Goal: Task Accomplishment & Management: Manage account settings

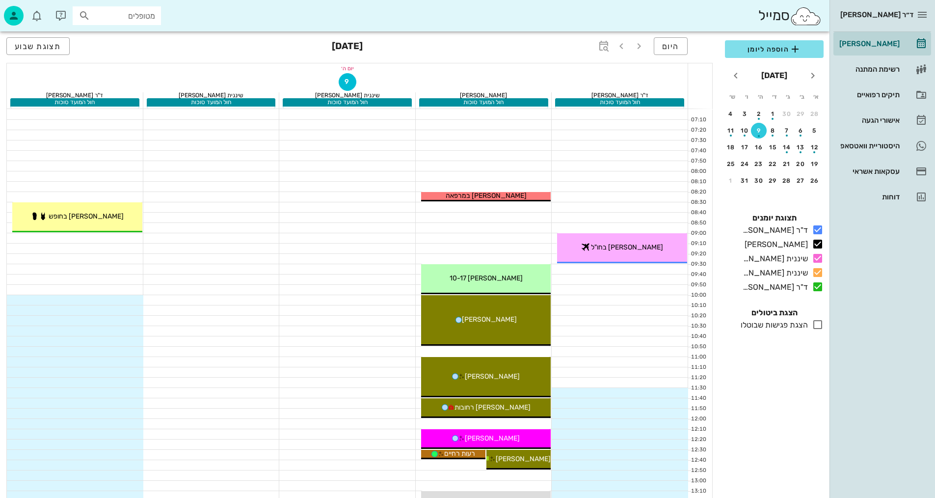
drag, startPoint x: 471, startPoint y: 252, endPoint x: 476, endPoint y: 258, distance: 7.4
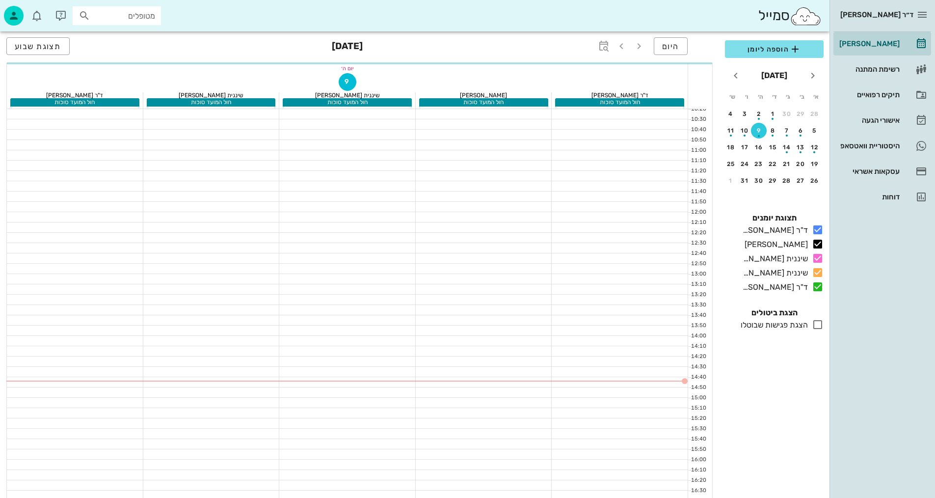
scroll to position [207, 0]
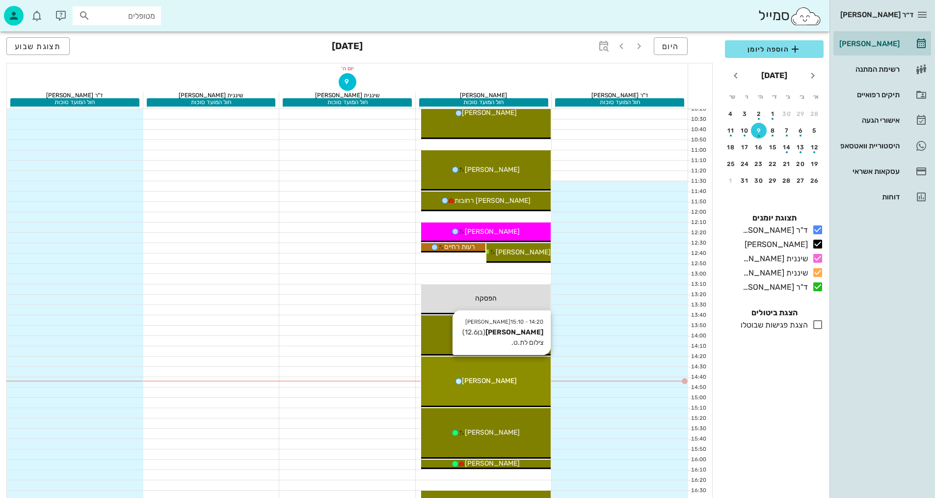
drag, startPoint x: 528, startPoint y: 369, endPoint x: 550, endPoint y: 371, distance: 21.7
click at [550, 371] on div "14:20 - 15:10 [PERSON_NAME] (בן 12.6 ) צילום לת.ט. [PERSON_NAME]" at bounding box center [486, 381] width 130 height 51
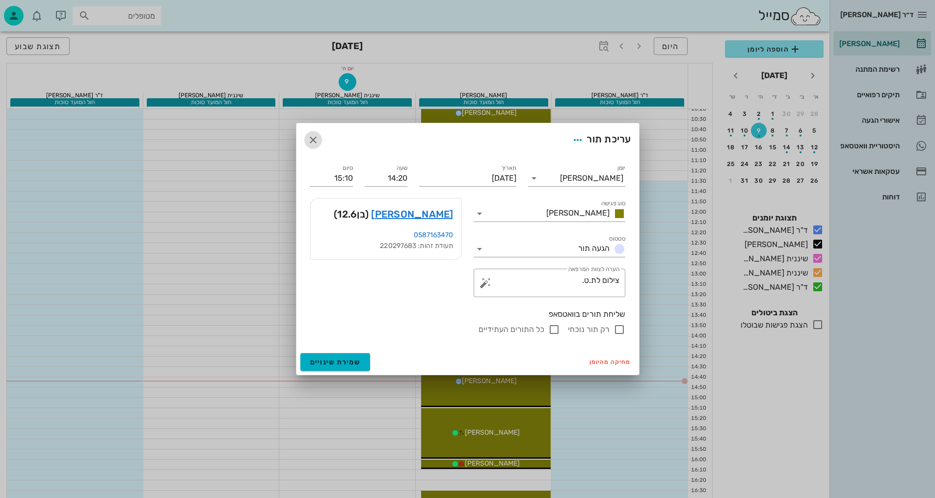
click at [312, 138] on icon "button" at bounding box center [313, 140] width 12 height 12
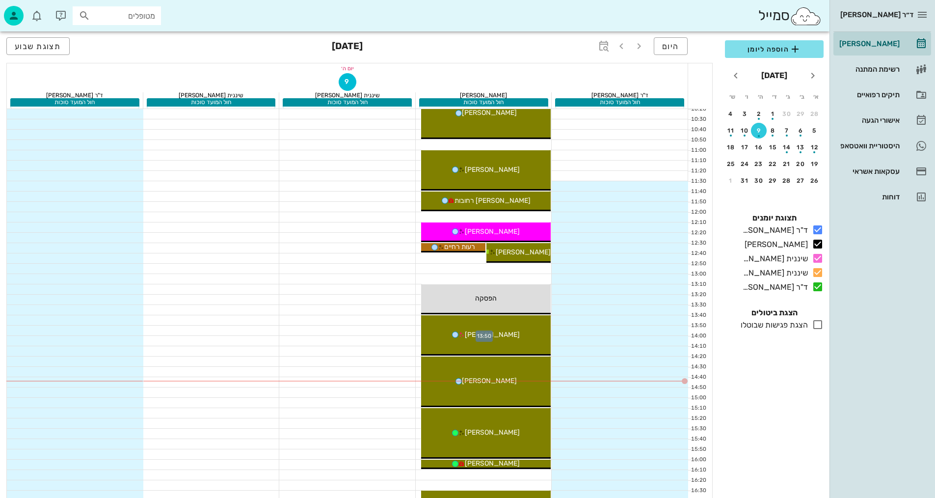
click at [416, 331] on div at bounding box center [484, 331] width 137 height 10
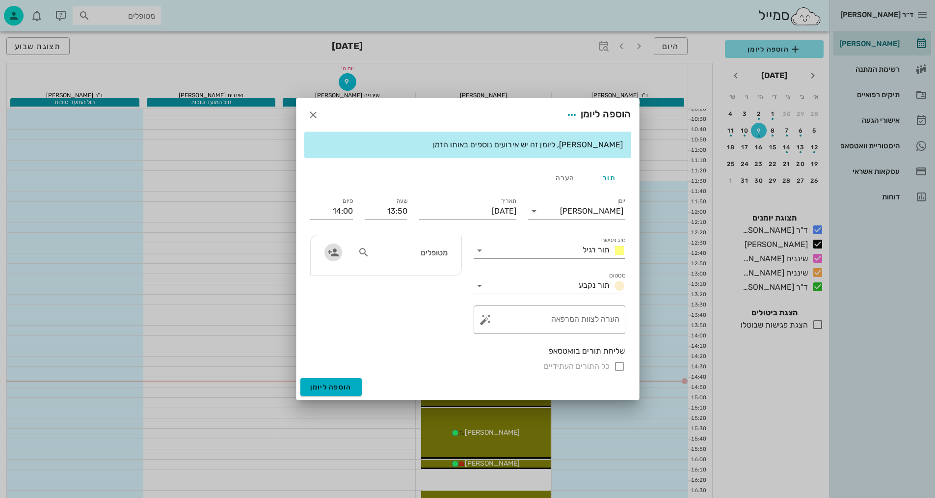
click at [332, 251] on icon "button" at bounding box center [334, 252] width 12 height 12
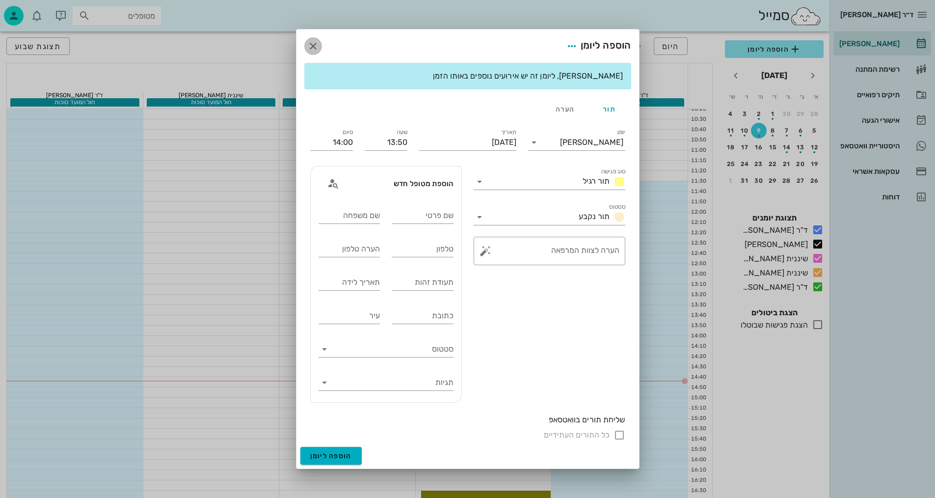
click at [316, 47] on icon "button" at bounding box center [313, 46] width 12 height 12
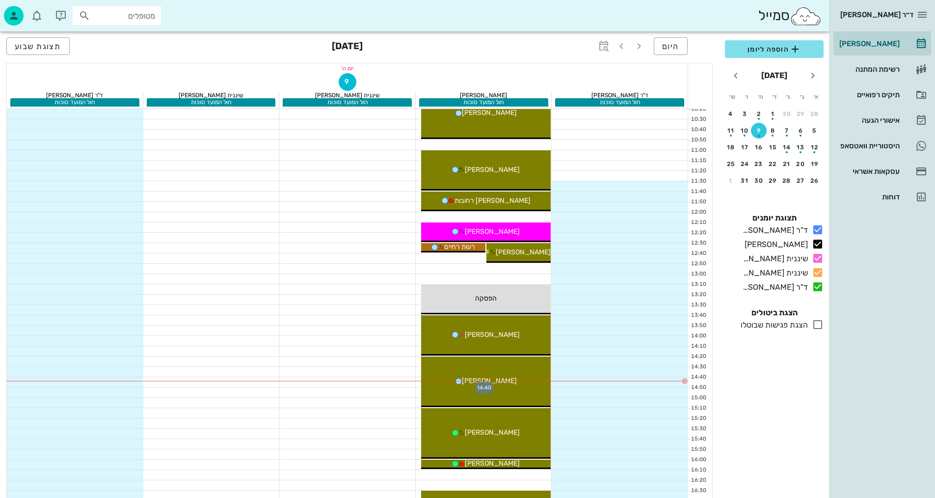
click at [418, 383] on div at bounding box center [484, 382] width 137 height 10
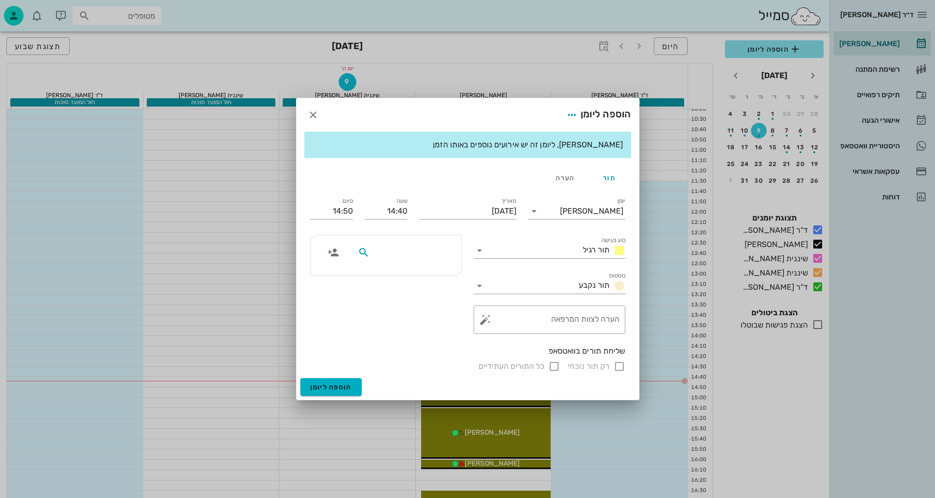
click at [426, 247] on input "text" at bounding box center [410, 252] width 76 height 13
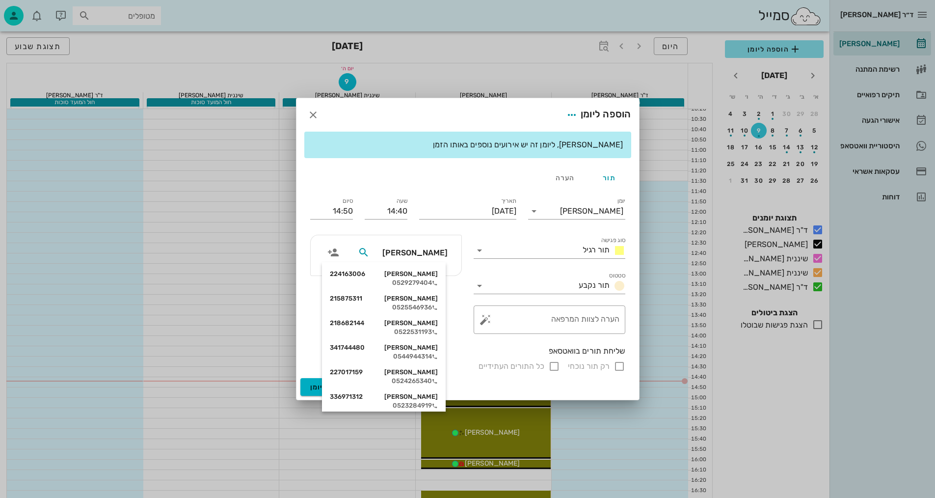
type input "[PERSON_NAME] ד"
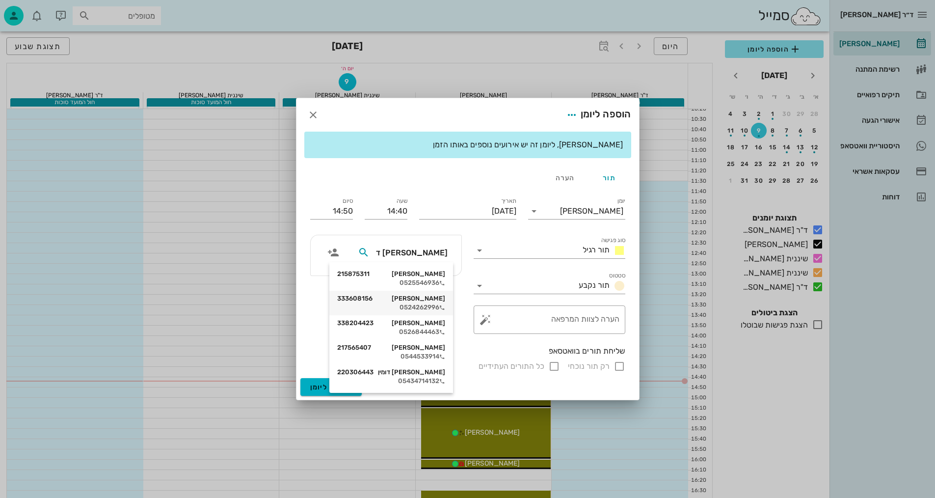
click at [407, 302] on div "[PERSON_NAME] 333608156 0524262996" at bounding box center [391, 303] width 108 height 25
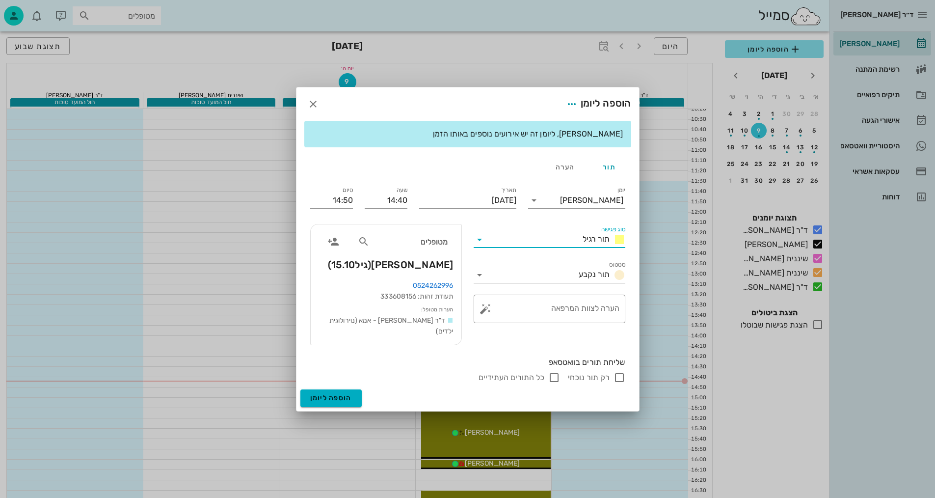
click at [571, 246] on input "סוג פגישה" at bounding box center [533, 240] width 91 height 16
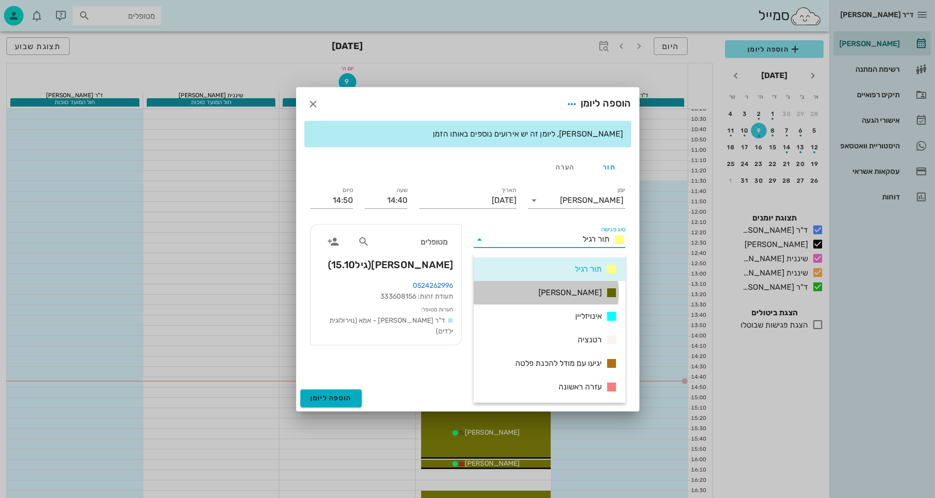
click at [574, 294] on span "[PERSON_NAME]" at bounding box center [570, 293] width 63 height 12
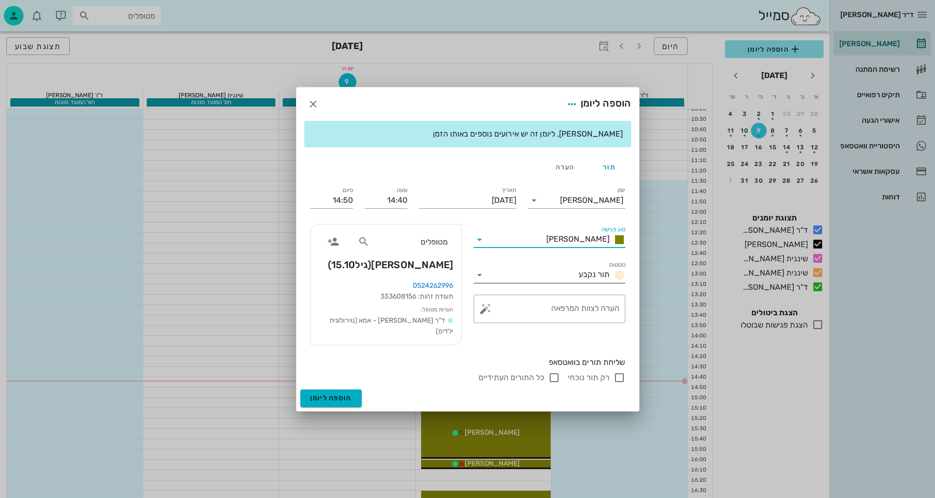
click at [575, 280] on div "תור נקבע" at bounding box center [600, 275] width 51 height 12
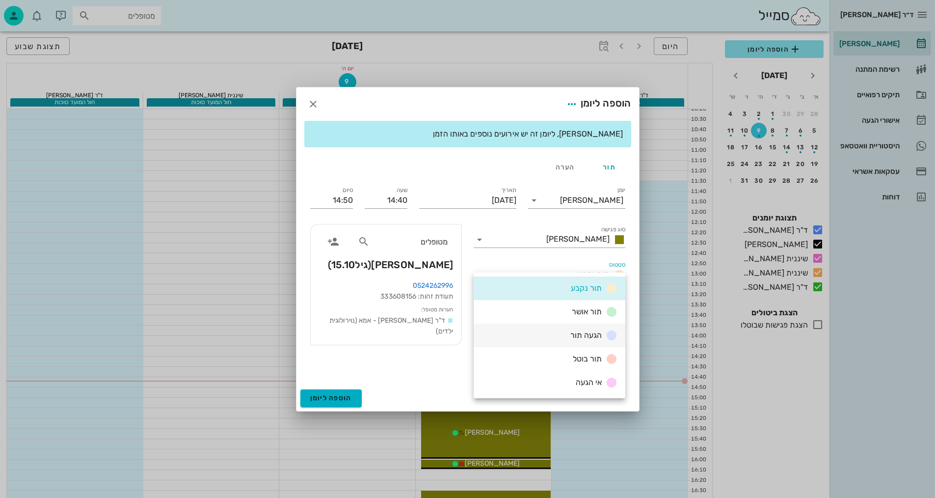
click at [587, 336] on span "הגעה תור" at bounding box center [586, 334] width 31 height 9
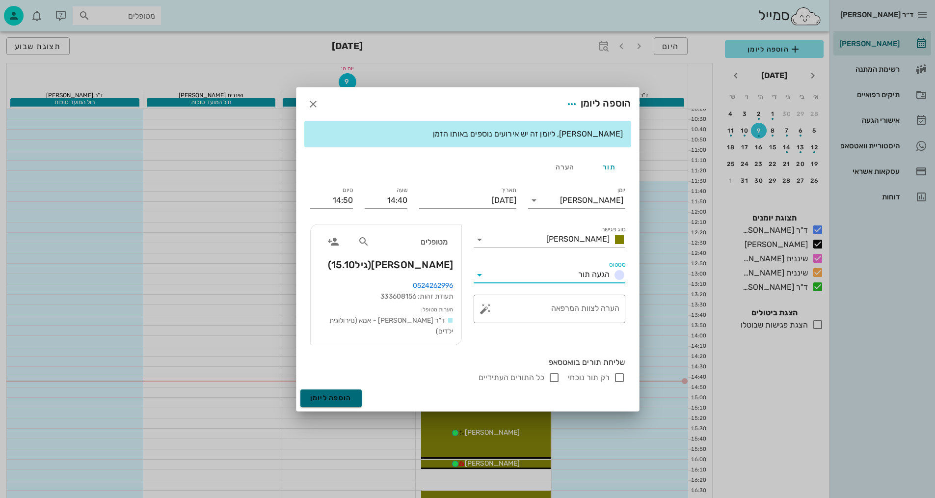
click at [328, 394] on span "הוספה ליומן" at bounding box center [331, 398] width 42 height 8
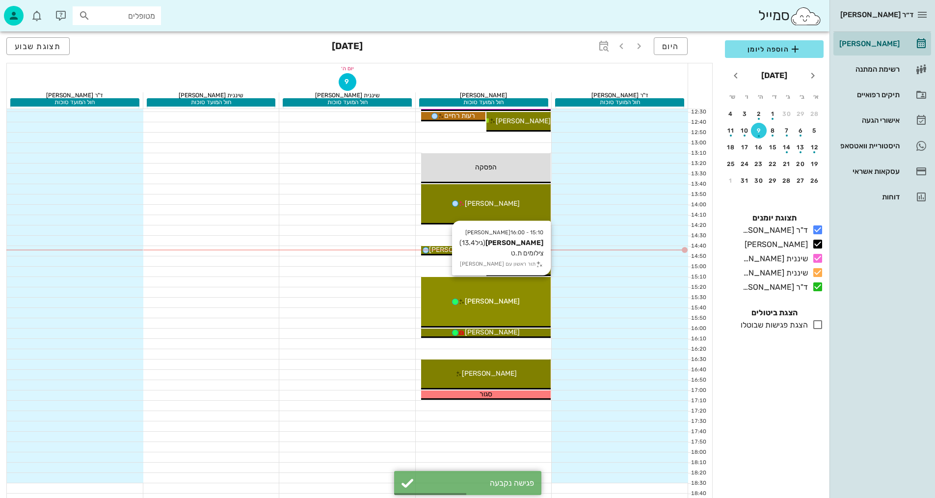
scroll to position [403, 0]
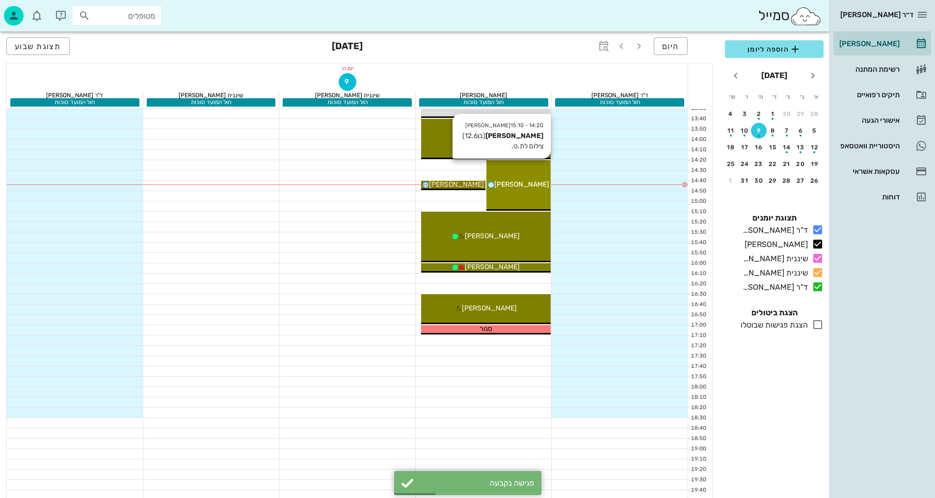
click at [522, 191] on div "14:20 - 15:10 [PERSON_NAME] (בן 12.6 ) צילום לת.ט. [PERSON_NAME]" at bounding box center [519, 185] width 64 height 51
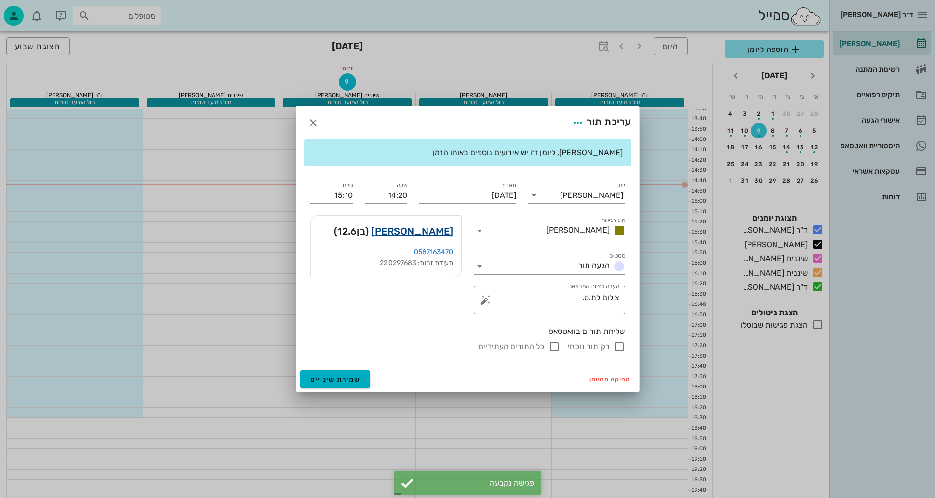
click at [441, 227] on link "[PERSON_NAME]" at bounding box center [412, 231] width 82 height 16
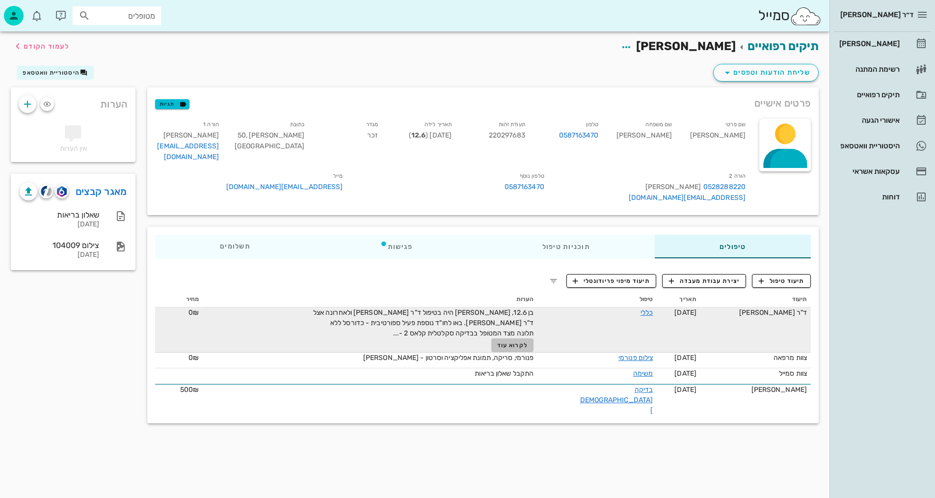
click at [528, 342] on span "לקרוא עוד" at bounding box center [512, 345] width 30 height 7
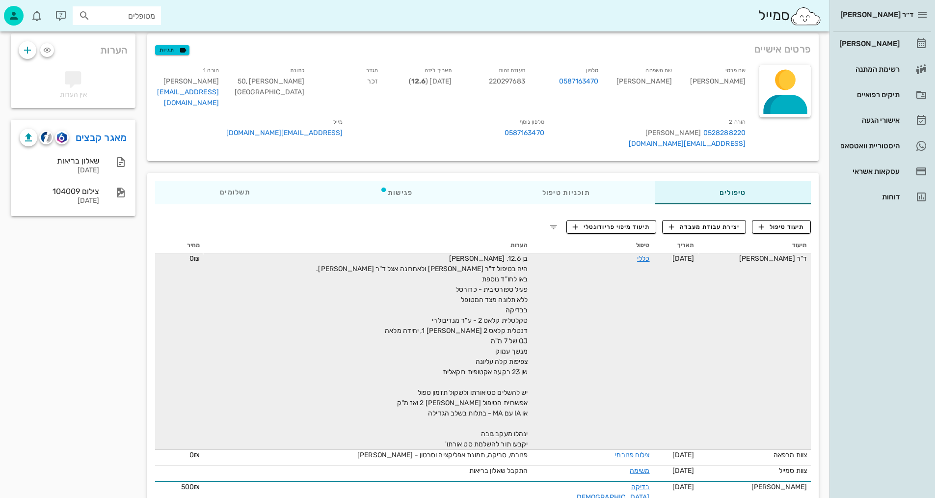
scroll to position [55, 0]
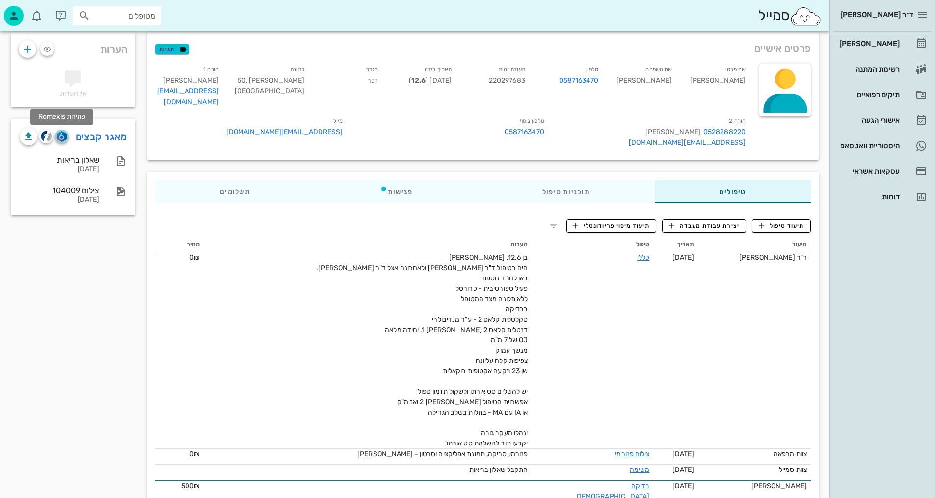
click at [67, 133] on span "button" at bounding box center [62, 136] width 14 height 11
click at [46, 138] on img "button" at bounding box center [46, 136] width 11 height 11
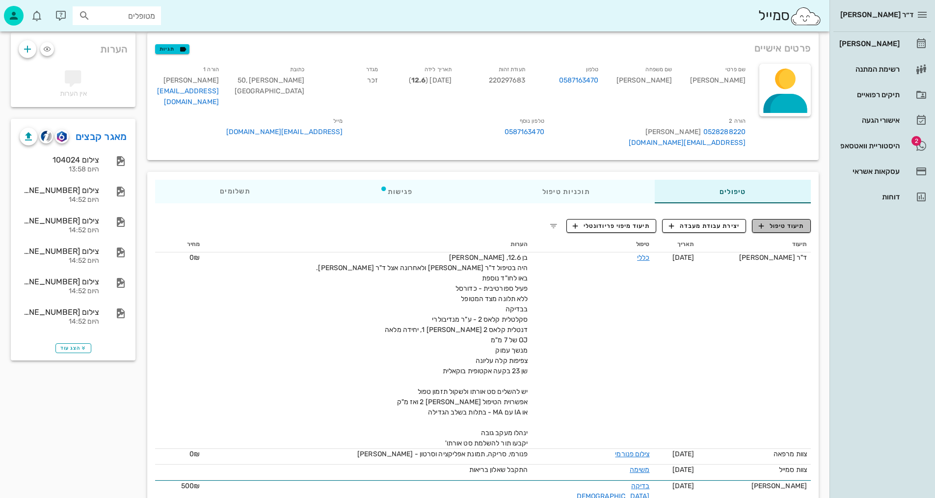
click at [791, 221] on span "תיעוד טיפול" at bounding box center [782, 225] width 46 height 9
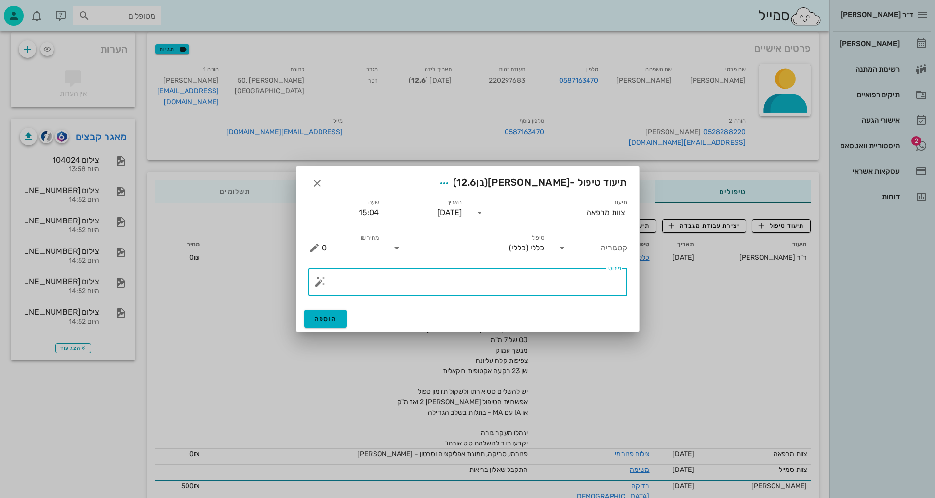
click at [535, 277] on textarea "פירוט" at bounding box center [472, 285] width 300 height 24
type textarea "צילומים קליניים+צפ+נשכים ופ"א קידמיות +3D"
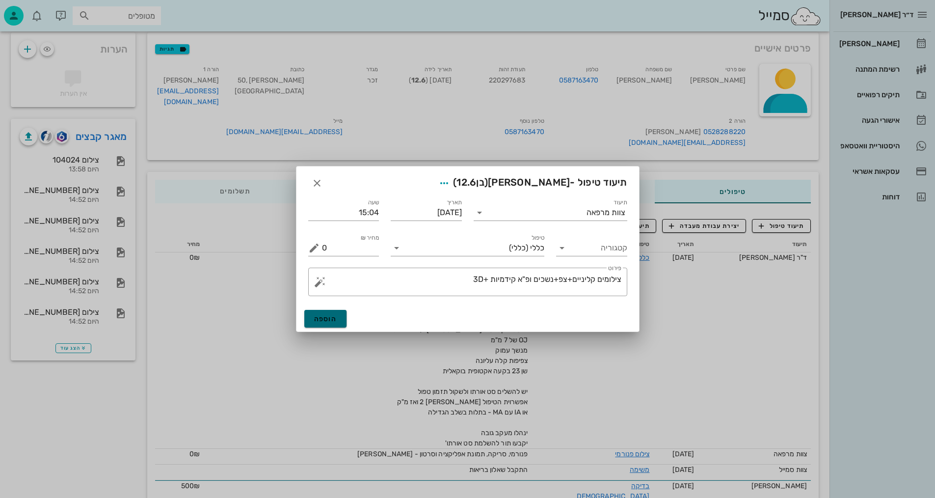
click at [328, 321] on span "הוספה" at bounding box center [325, 319] width 23 height 8
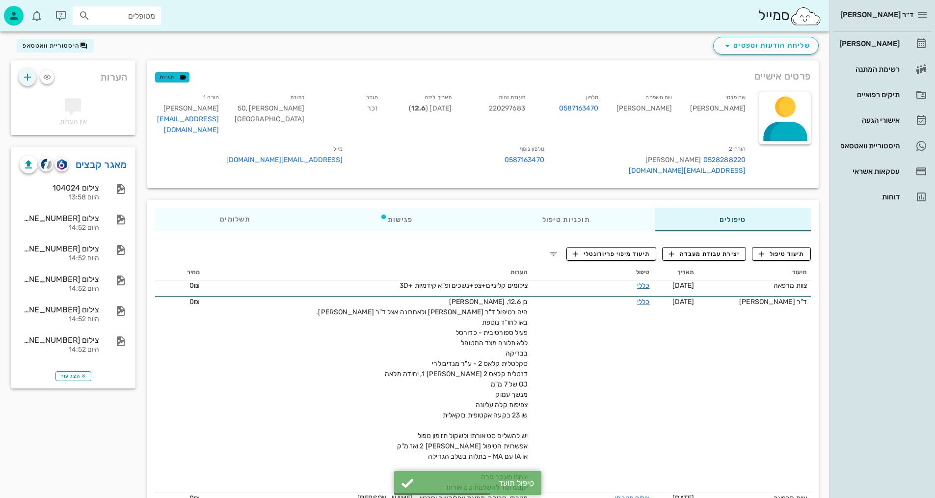
scroll to position [0, 0]
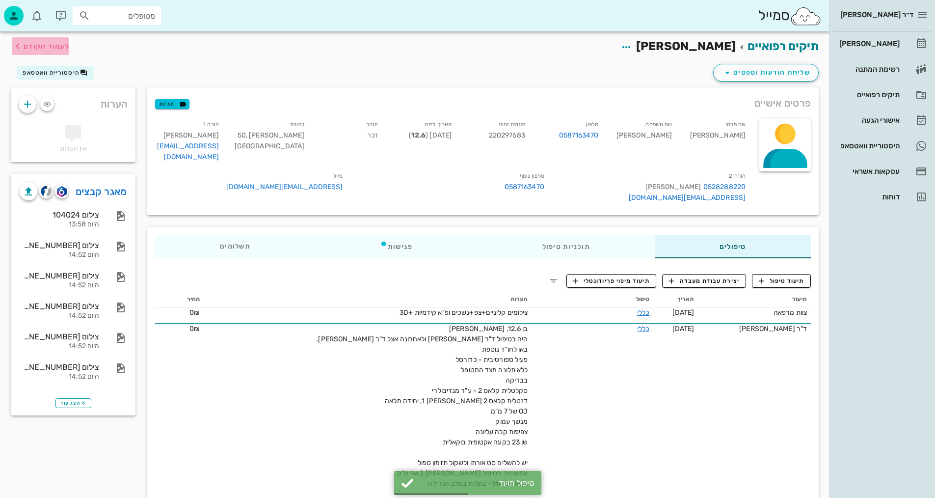
click at [37, 50] on span "לעמוד הקודם" at bounding box center [47, 46] width 46 height 8
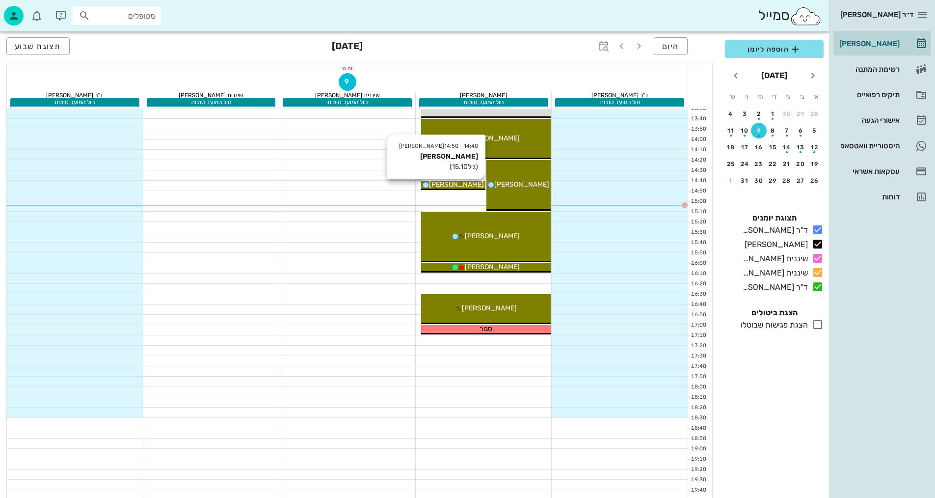
click at [452, 183] on span "[PERSON_NAME]" at bounding box center [456, 184] width 55 height 8
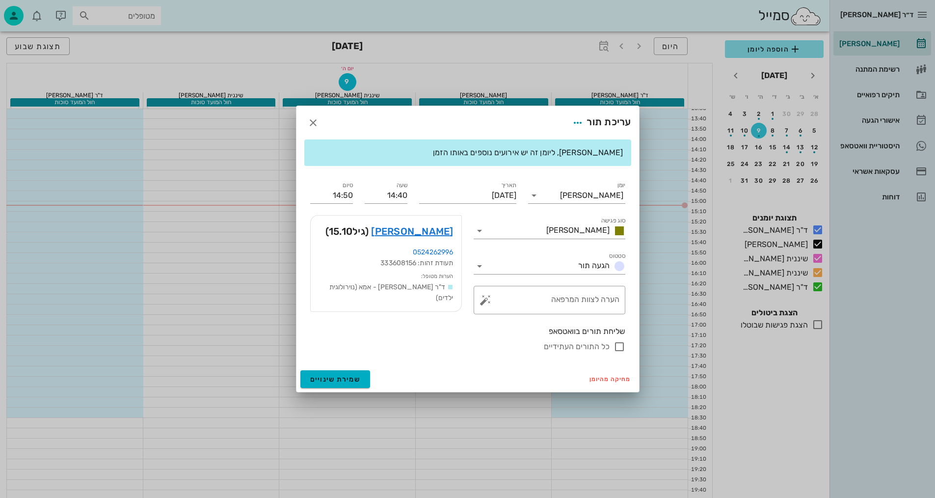
click at [452, 183] on div "ד״ר [PERSON_NAME] [PERSON_NAME] רשימת המתנה תיקים רפואיים אישורי הגעה היסטוריית…" at bounding box center [467, 84] width 935 height 975
click at [314, 122] on icon "button" at bounding box center [313, 123] width 12 height 12
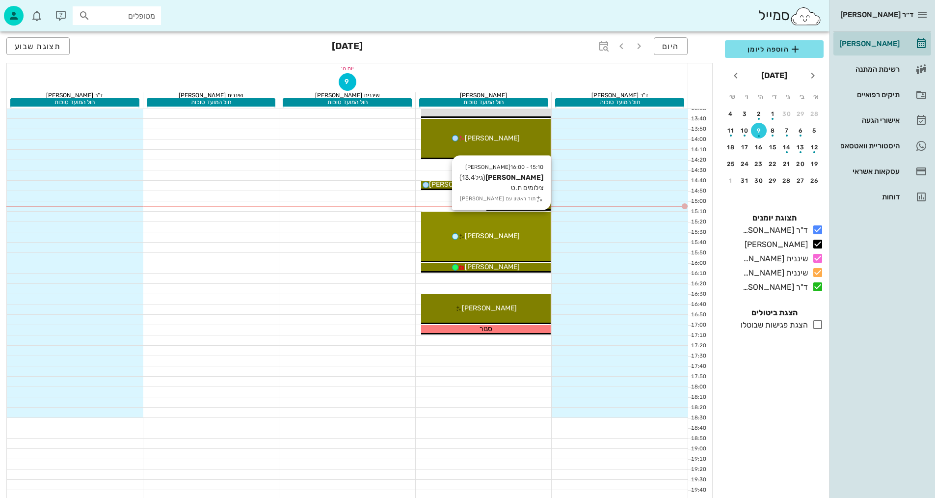
click at [513, 242] on div "15:10 - 16:00 [PERSON_NAME] (גיל 13.4 ) צילומים ת.ט תור ראשון עם [PERSON_NAME] …" at bounding box center [486, 237] width 130 height 51
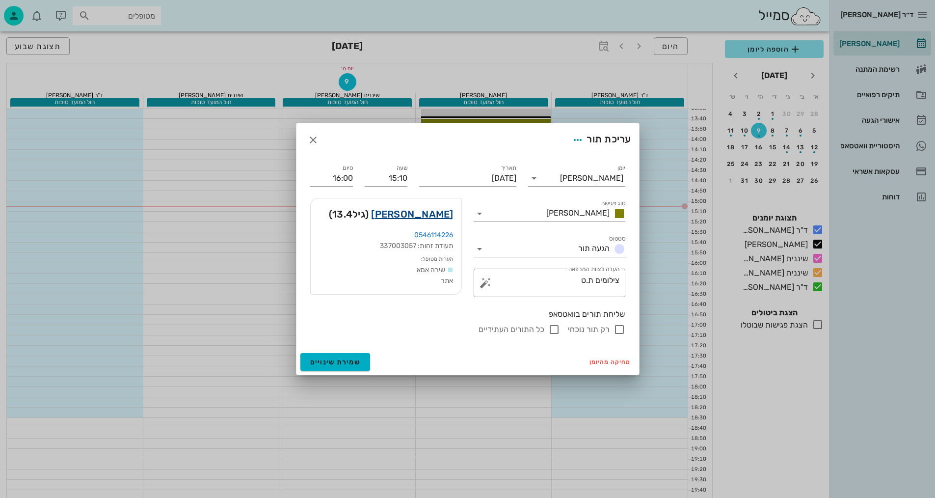
click at [439, 210] on link "[PERSON_NAME]" at bounding box center [412, 214] width 82 height 16
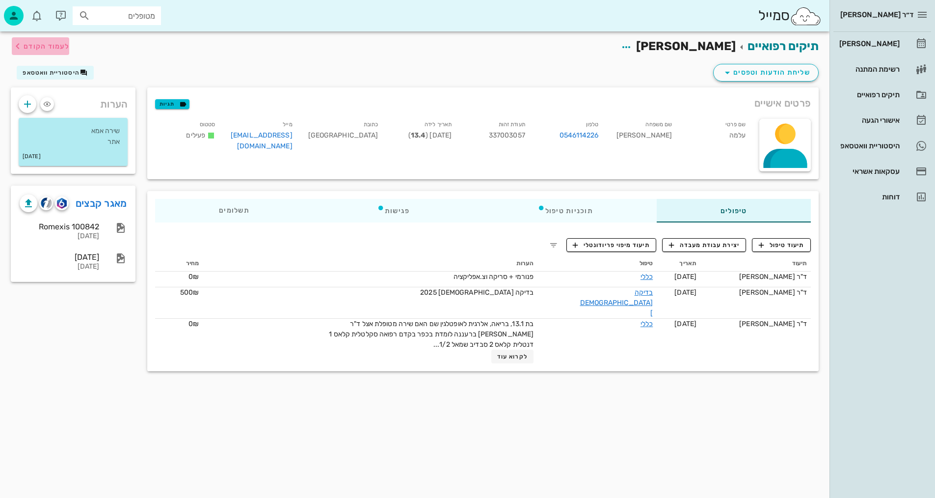
click at [21, 50] on icon "button" at bounding box center [18, 46] width 12 height 12
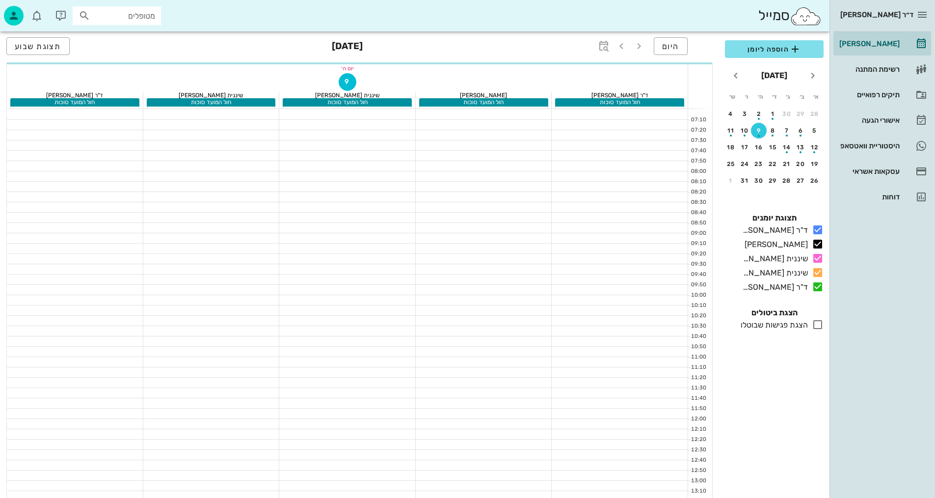
scroll to position [403, 0]
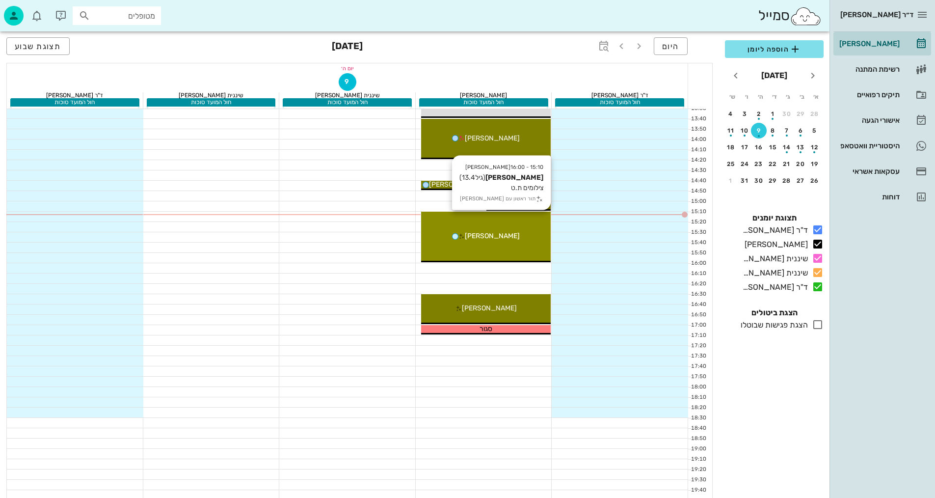
click at [520, 226] on div "15:10 - 16:00 [PERSON_NAME] (גיל 13.4 ) צילומים ת.ט תור ראשון עם [PERSON_NAME] …" at bounding box center [486, 237] width 130 height 51
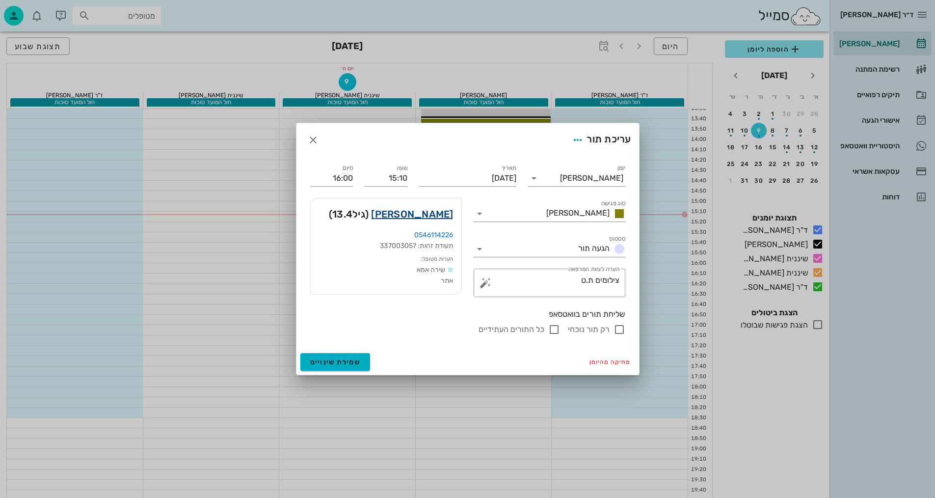
click at [444, 212] on link "[PERSON_NAME]" at bounding box center [412, 214] width 82 height 16
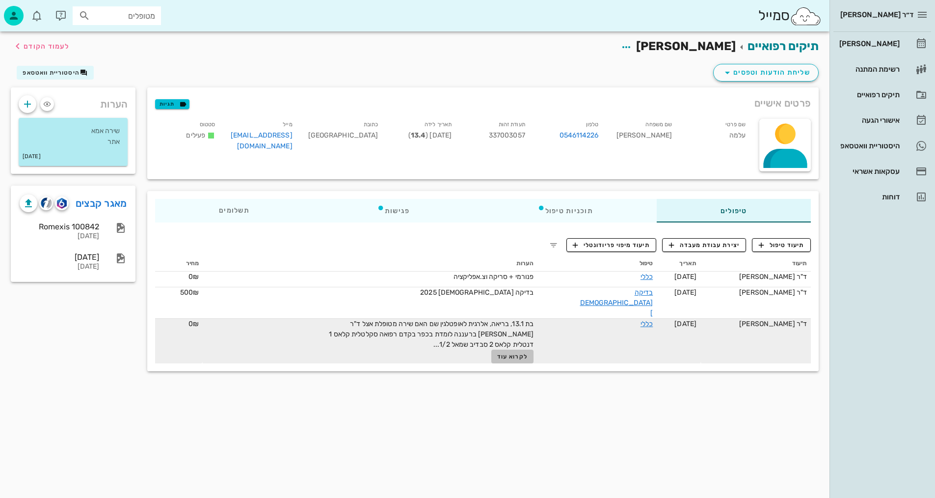
click at [528, 353] on span "לקרוא עוד" at bounding box center [512, 356] width 30 height 7
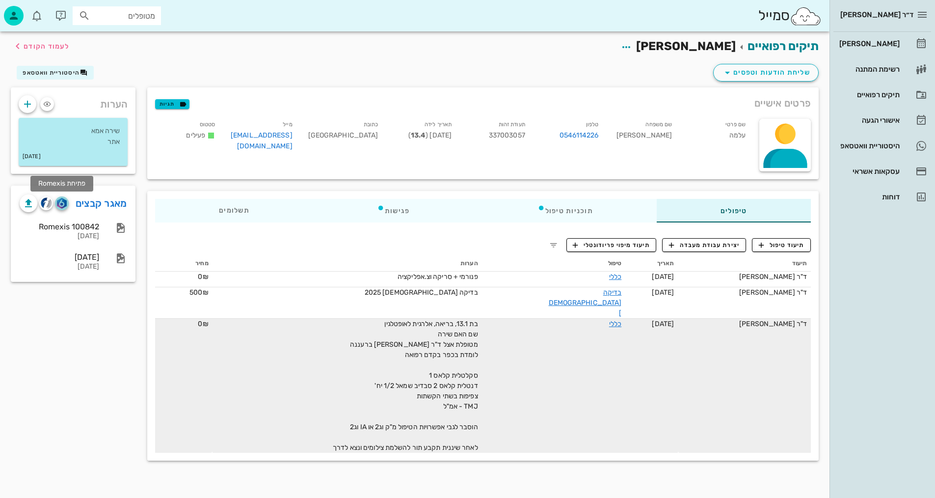
click at [62, 205] on img "button" at bounding box center [61, 203] width 9 height 11
click at [42, 207] on img "button" at bounding box center [46, 202] width 11 height 11
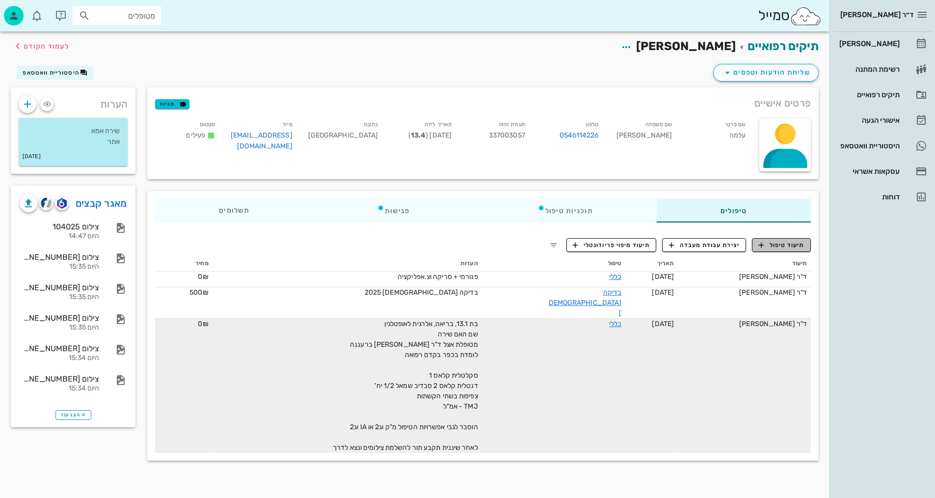
click at [802, 247] on span "תיעוד טיפול" at bounding box center [782, 245] width 46 height 9
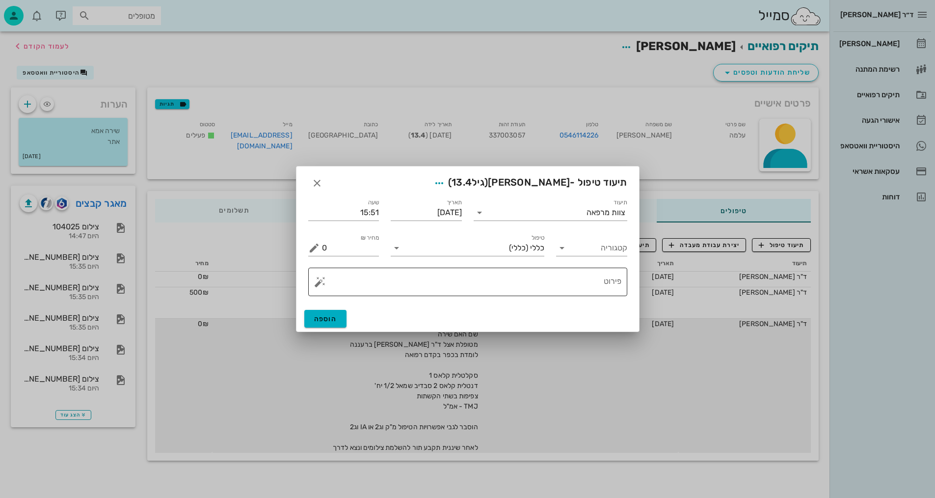
click at [570, 287] on textarea "פירוט" at bounding box center [472, 285] width 300 height 24
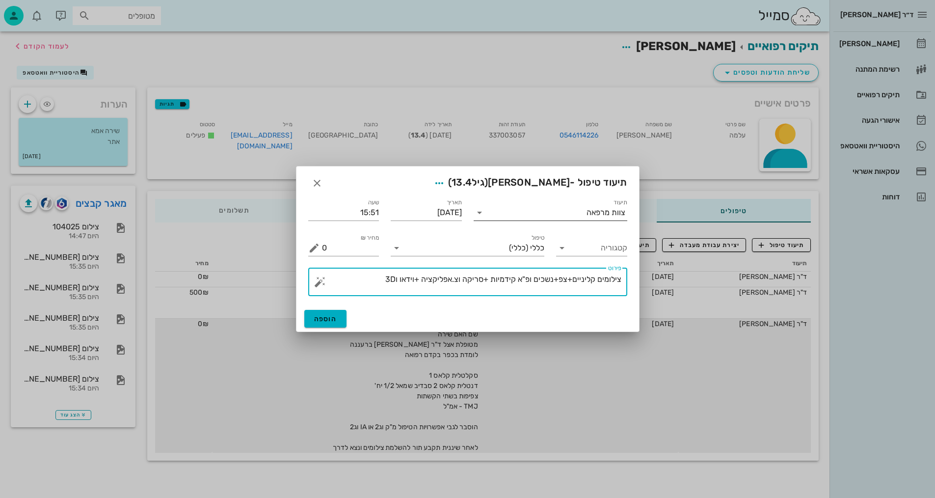
type textarea "צילומים קליניים+צפ+נשכים ופ"א קידמיות +סריקה וצ.אפליקציה +וידאו ו3D"
click at [570, 213] on input "תיעוד" at bounding box center [537, 213] width 99 height 16
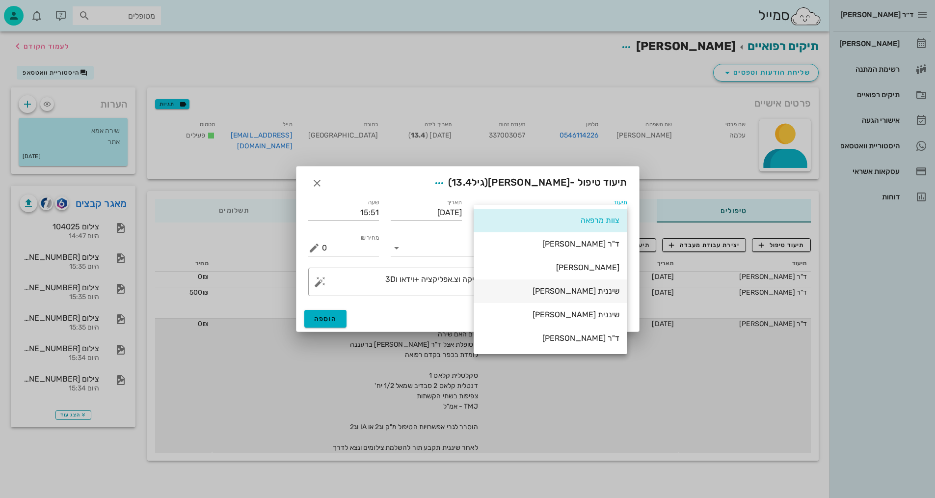
click at [588, 289] on div "שיננית [PERSON_NAME]" at bounding box center [551, 290] width 138 height 9
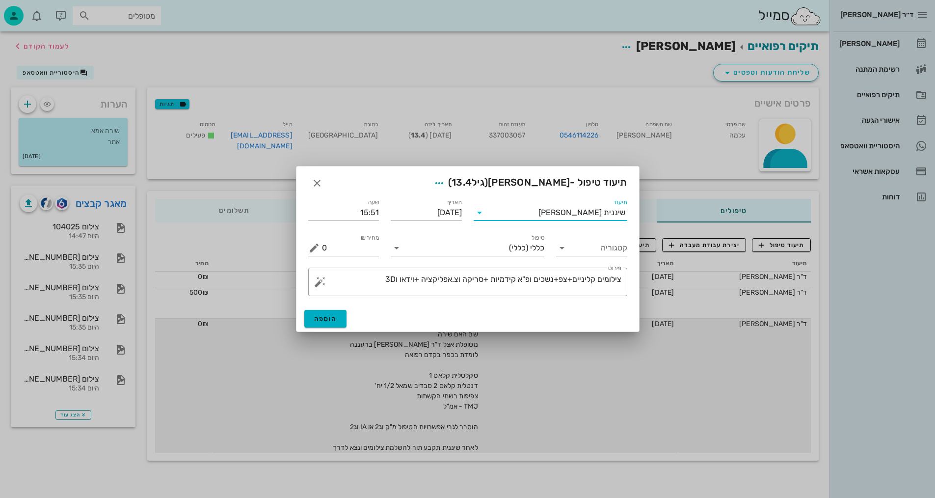
click at [334, 308] on div "הוספה" at bounding box center [468, 319] width 343 height 26
click at [335, 319] on span "הוספה" at bounding box center [325, 319] width 23 height 8
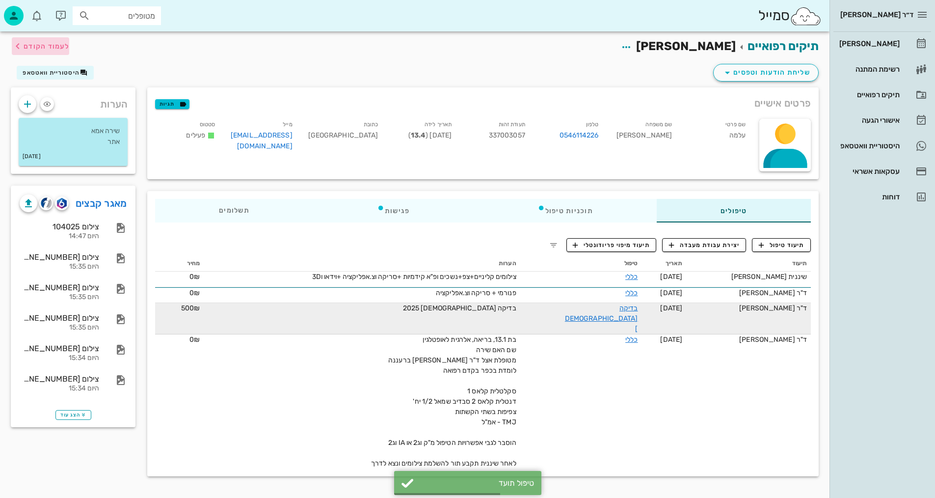
click at [47, 45] on span "לעמוד הקודם" at bounding box center [47, 46] width 46 height 8
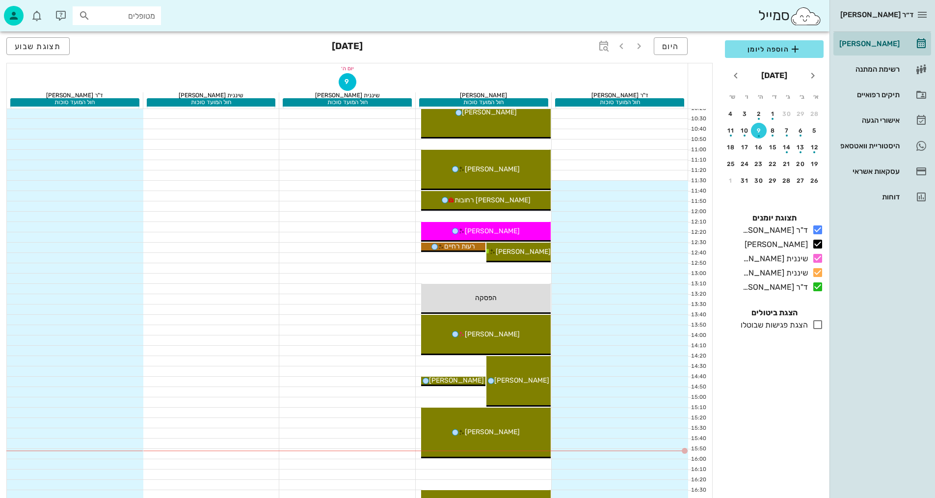
scroll to position [207, 0]
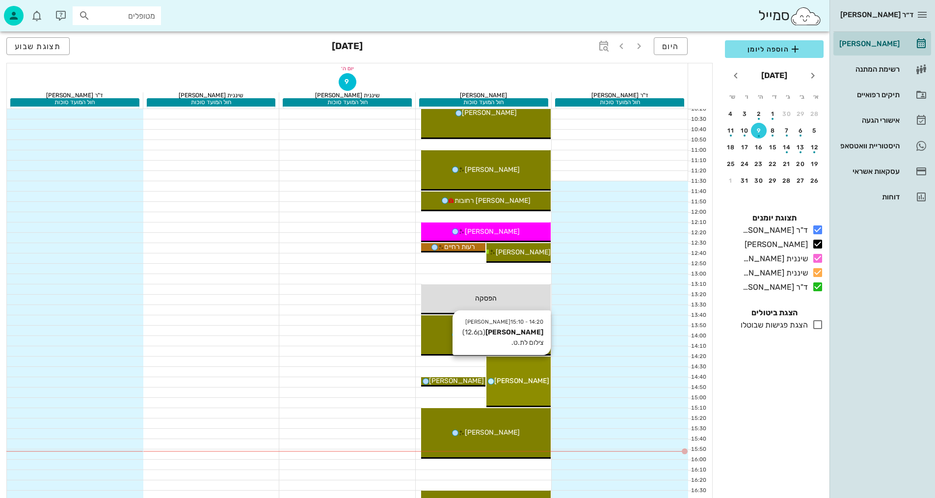
click at [537, 374] on div "14:20 - 15:10 [PERSON_NAME] (בן 12.6 ) צילום לת.ט. [PERSON_NAME]" at bounding box center [519, 381] width 64 height 51
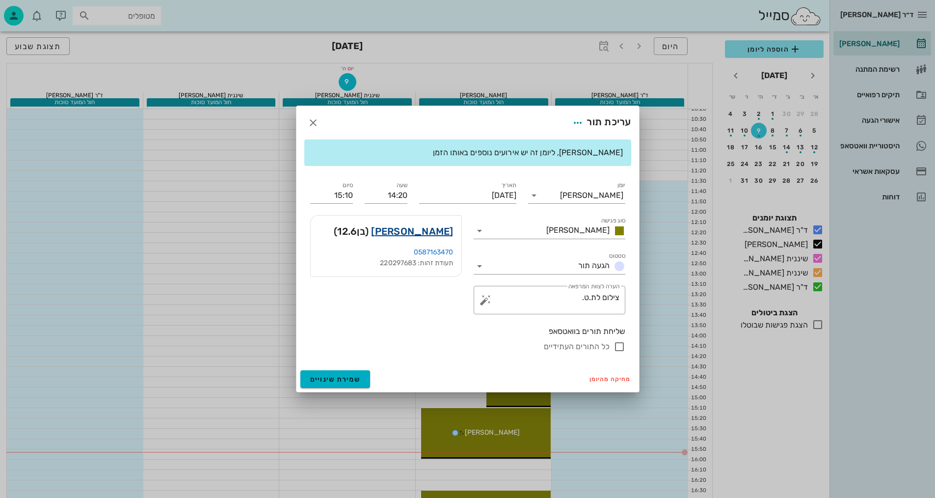
click at [441, 227] on link "[PERSON_NAME]" at bounding box center [412, 231] width 82 height 16
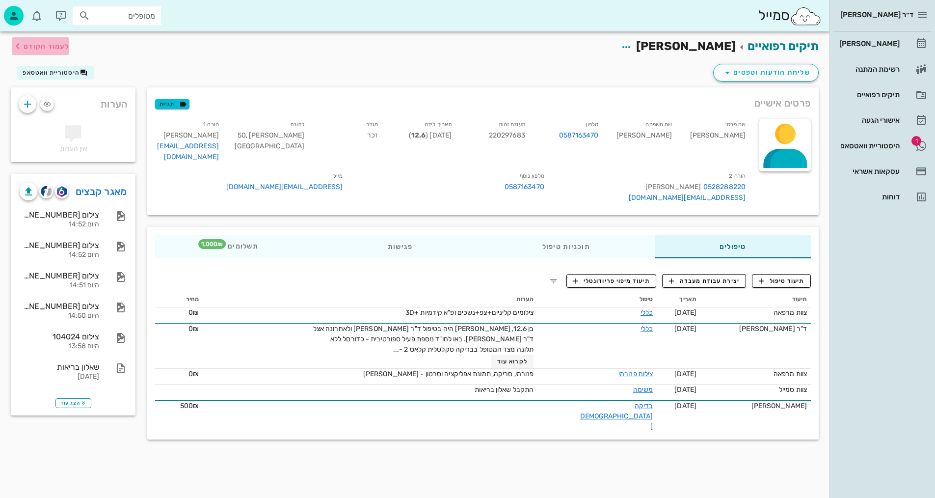
click at [27, 45] on span "לעמוד הקודם" at bounding box center [47, 46] width 46 height 8
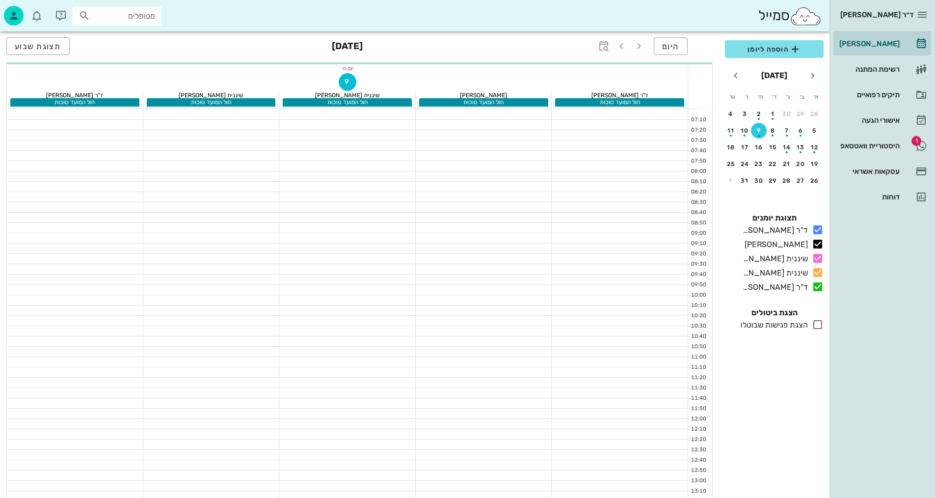
scroll to position [207, 0]
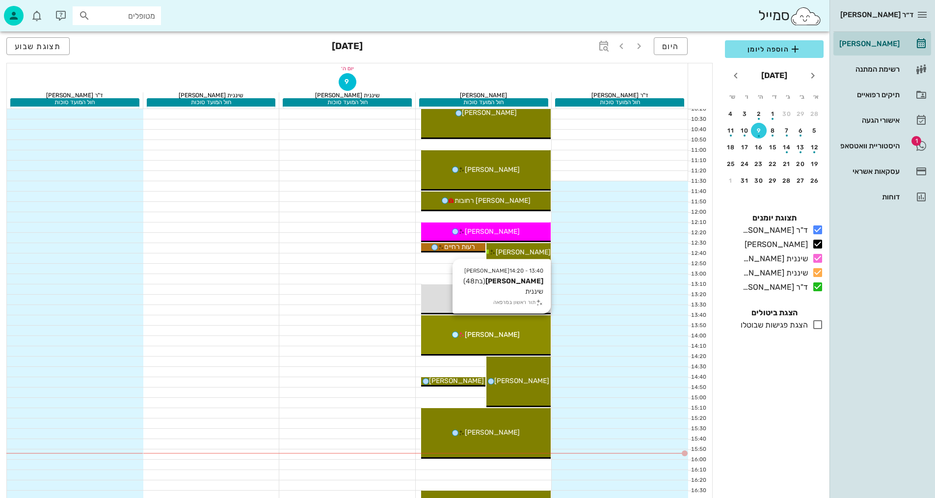
click at [533, 332] on div "[PERSON_NAME]" at bounding box center [486, 334] width 130 height 10
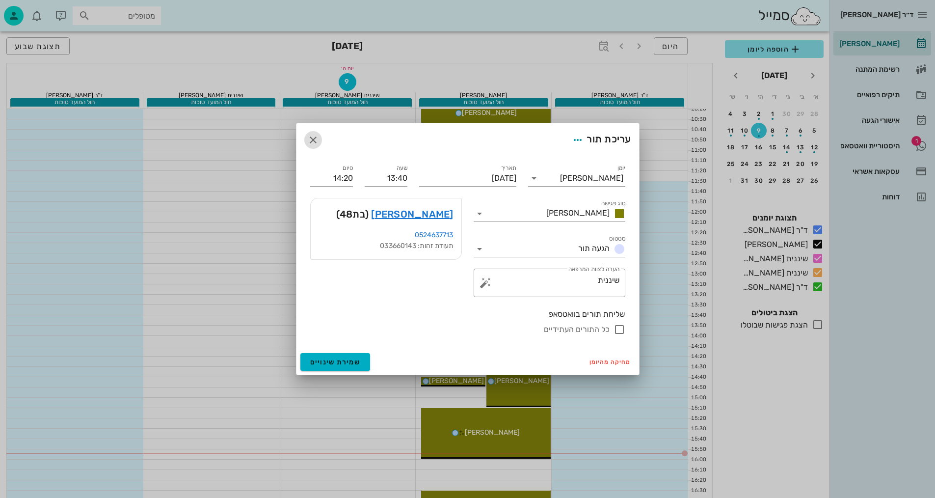
click at [314, 141] on icon "button" at bounding box center [313, 140] width 12 height 12
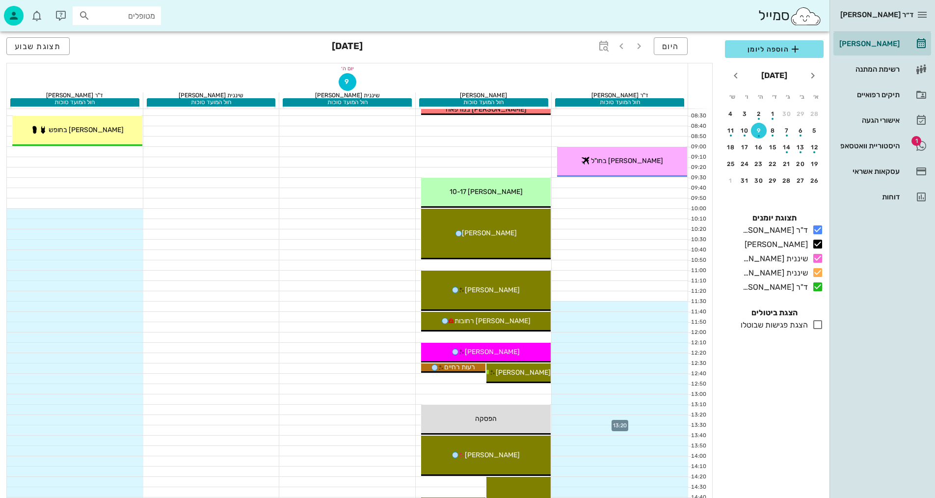
scroll to position [10, 0]
